Goal: Task Accomplishment & Management: Manage account settings

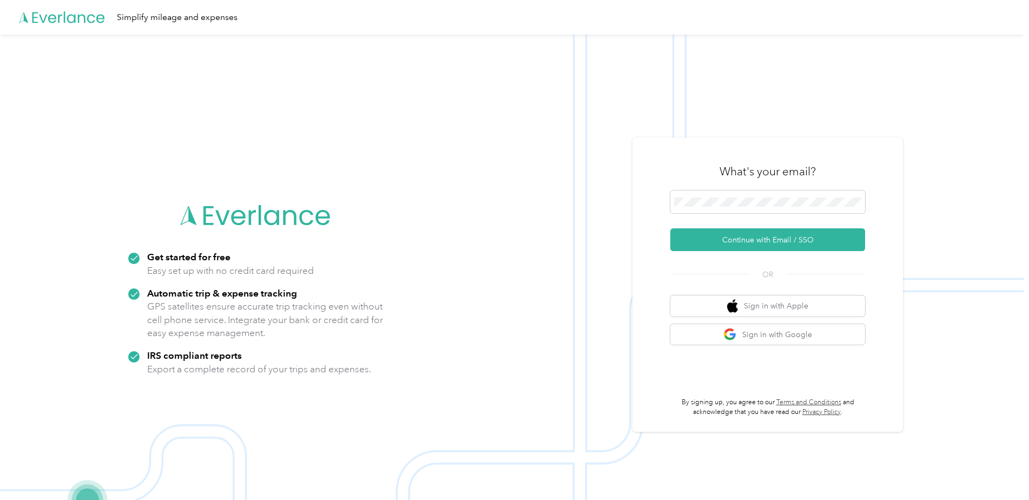
click at [638, 206] on div "What's your email? Continue with Email / SSO OR Sign in with Apple Sign in with…" at bounding box center [767, 284] width 270 height 294
click at [772, 208] on span at bounding box center [767, 201] width 195 height 23
click at [770, 242] on button "Continue with Email / SSO" at bounding box center [767, 239] width 195 height 23
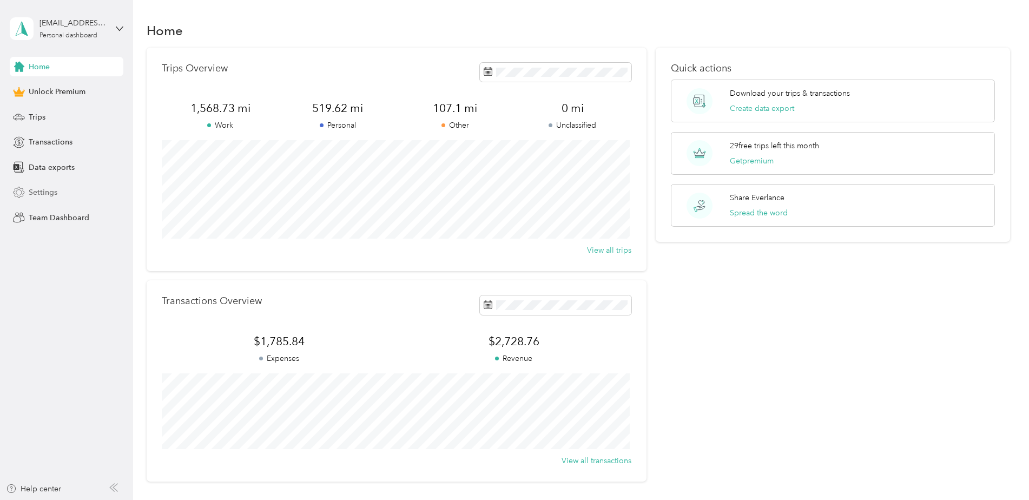
click at [48, 194] on span "Settings" at bounding box center [43, 192] width 29 height 11
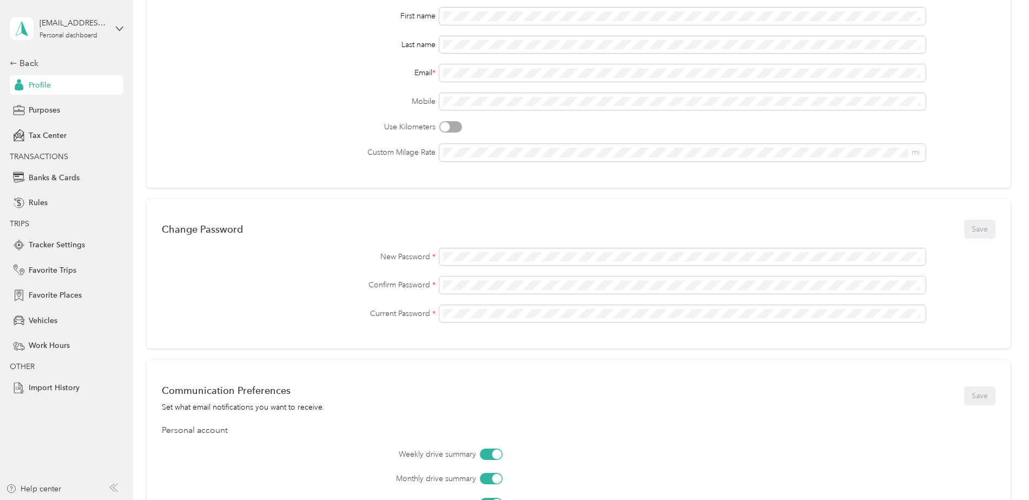
scroll to position [54, 0]
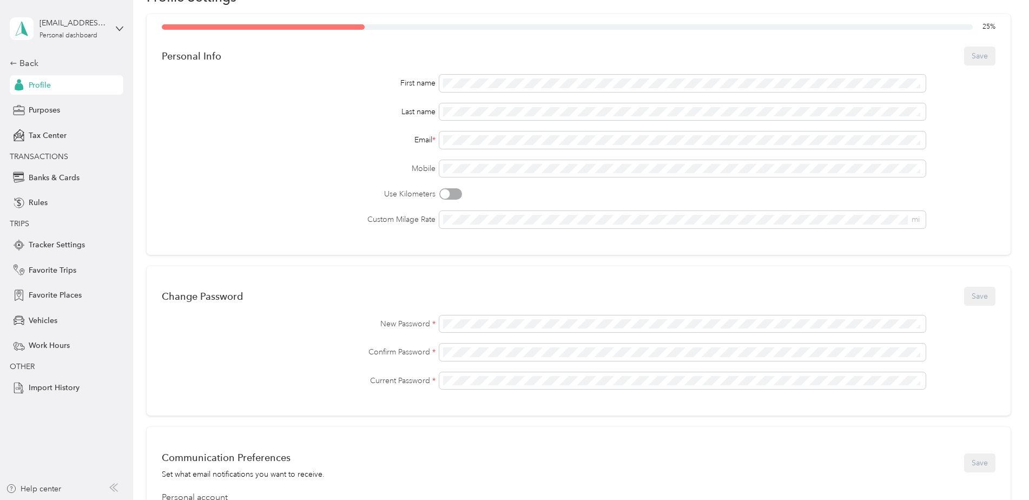
click at [276, 158] on div "First name Last name Email * Mobile Use Kilometers Custom Milage Rate mi" at bounding box center [578, 152] width 833 height 154
click at [502, 105] on span at bounding box center [682, 111] width 486 height 17
click at [277, 147] on div "Email *" at bounding box center [578, 139] width 833 height 17
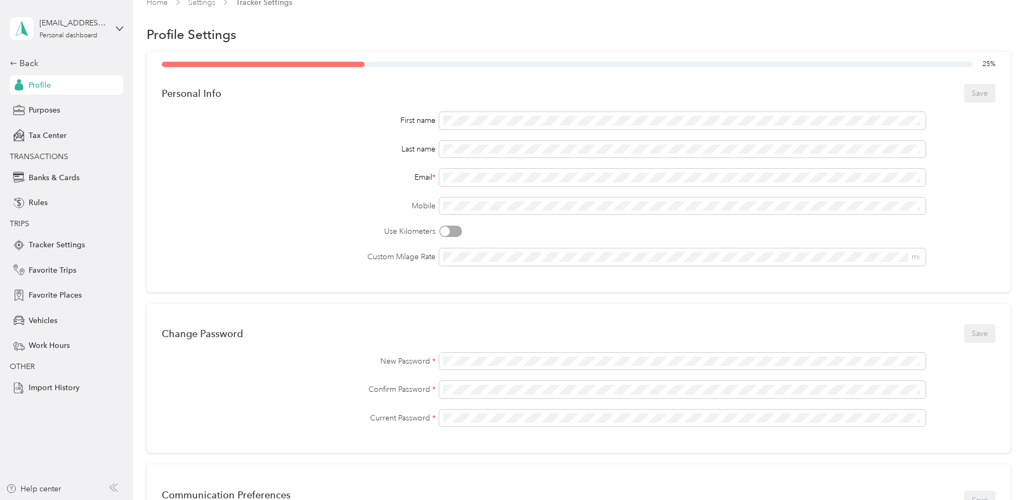
scroll to position [0, 0]
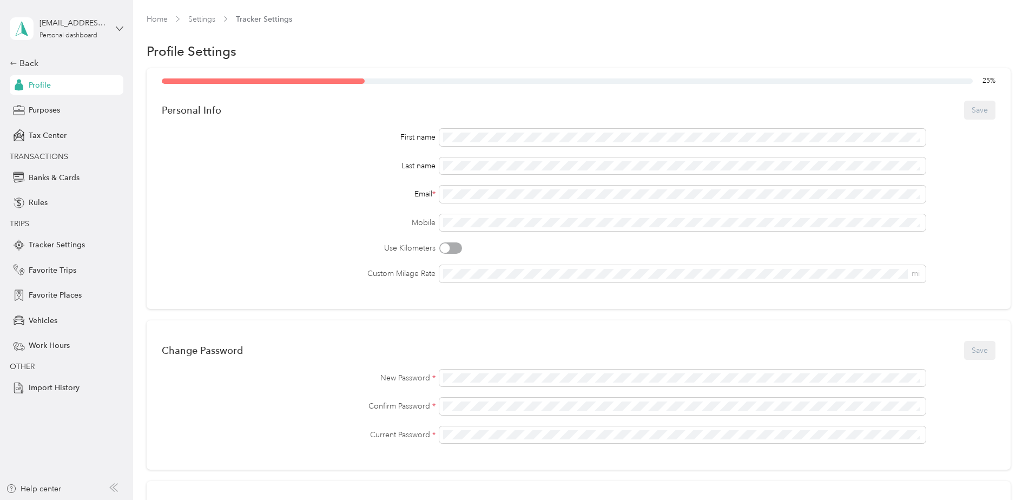
click at [118, 30] on icon at bounding box center [120, 29] width 8 height 8
click at [71, 83] on div "Log out" at bounding box center [123, 88] width 213 height 19
